Goal: Find contact information: Find contact information

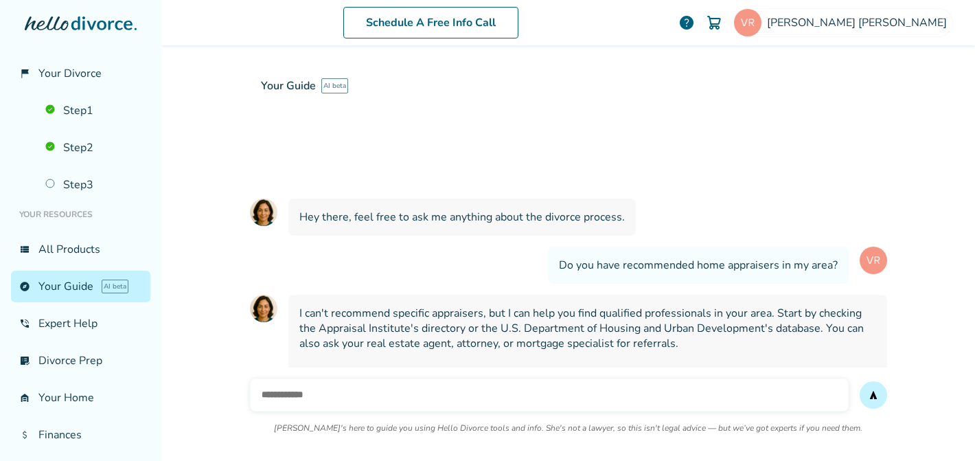
scroll to position [1300, 0]
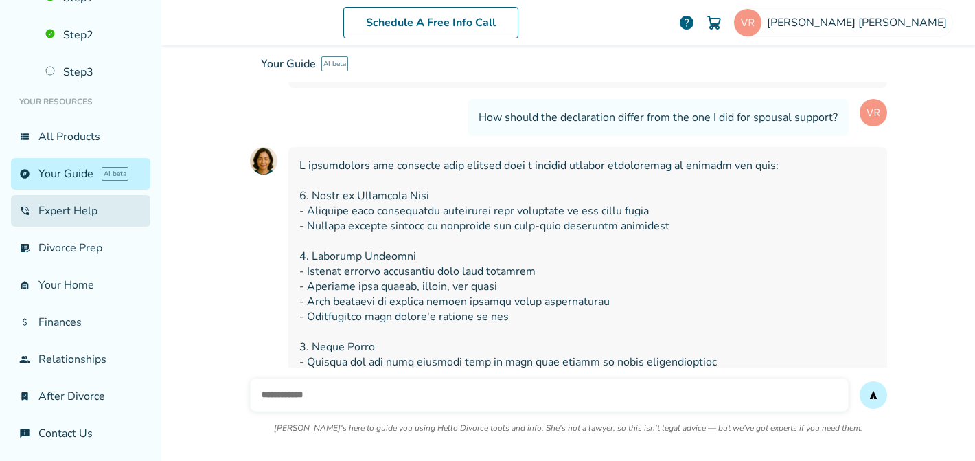
click at [68, 207] on link "phone_in_talk Expert Help" at bounding box center [80, 211] width 139 height 32
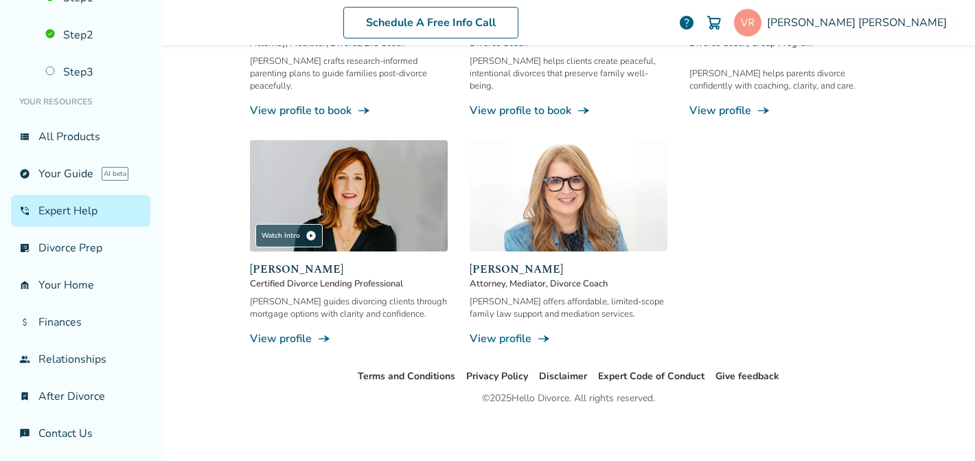
scroll to position [67, 0]
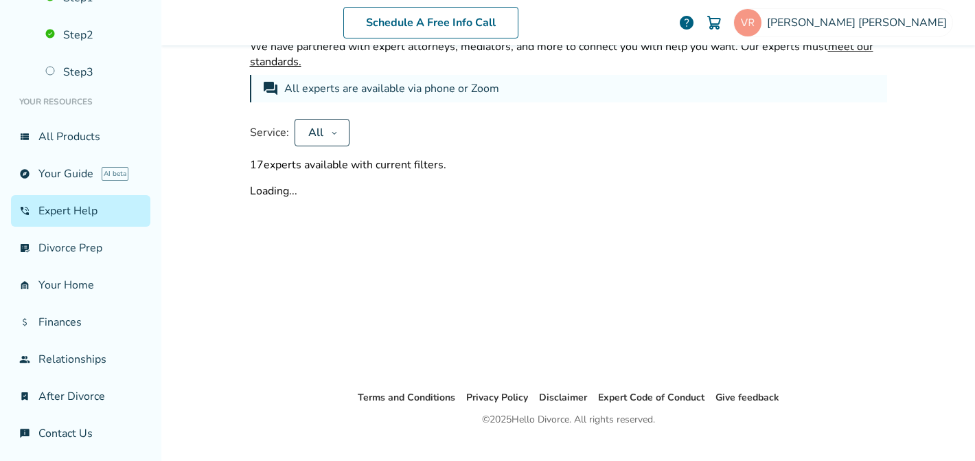
click at [560, 180] on div "Expert Help We have partnered with expert attorneys, mediators, and more to con…" at bounding box center [568, 99] width 637 height 198
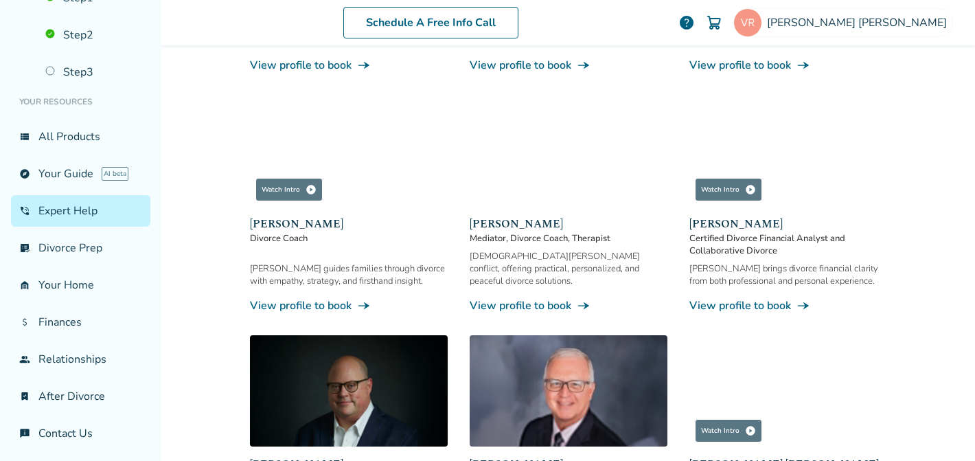
scroll to position [621, 0]
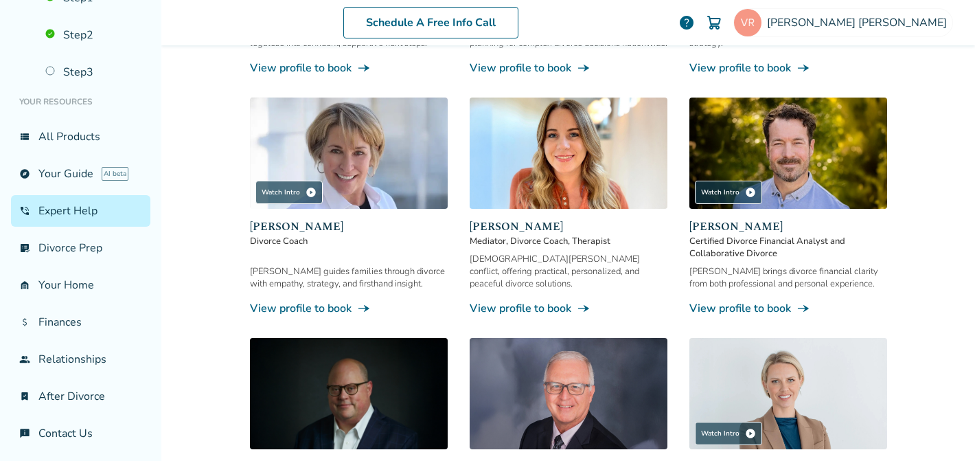
click at [514, 255] on div "[DEMOGRAPHIC_DATA][PERSON_NAME] conflict, offering practical, personalized, and…" at bounding box center [569, 271] width 198 height 37
click at [505, 218] on span "[PERSON_NAME]" at bounding box center [569, 226] width 198 height 16
click at [499, 301] on link "View profile to book line_end_arrow_notch" at bounding box center [569, 308] width 198 height 15
